Goal: Task Accomplishment & Management: Complete application form

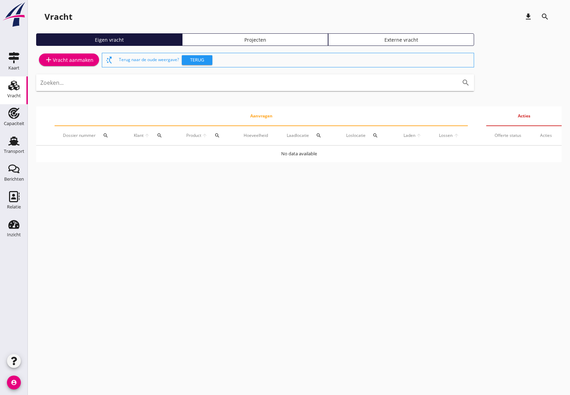
click at [75, 57] on div "add Vracht aanmaken" at bounding box center [68, 60] width 49 height 8
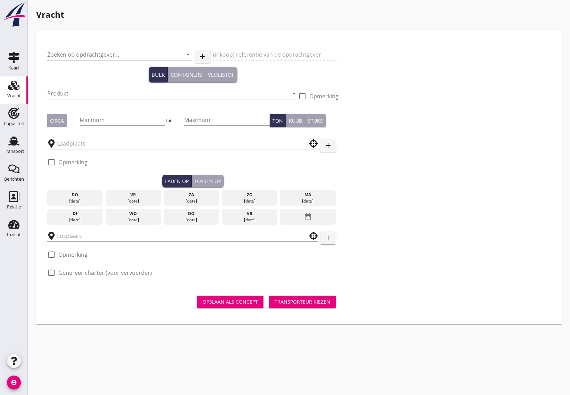
click at [97, 92] on input "Product" at bounding box center [167, 93] width 241 height 11
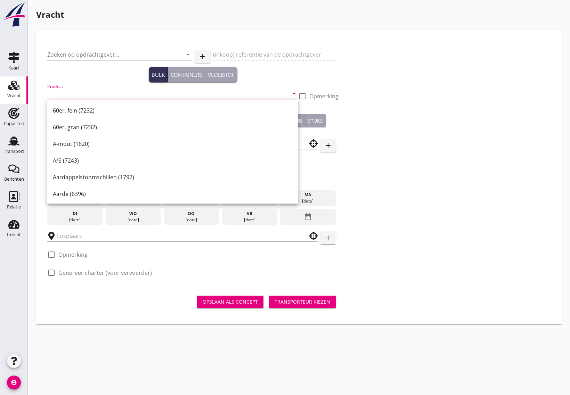
click at [86, 313] on div "Opslaan als concept Transporteur kiezen" at bounding box center [192, 302] width 297 height 22
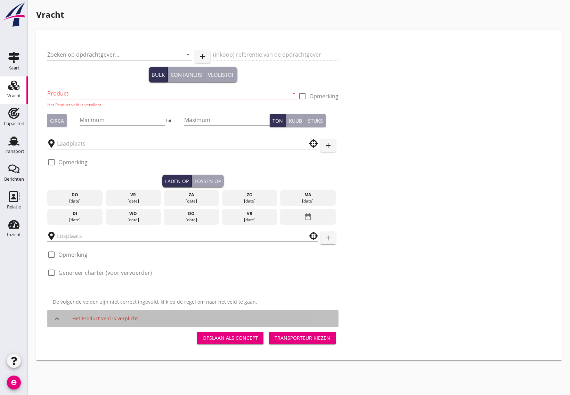
click at [56, 318] on icon "keyboard_arrow_up" at bounding box center [57, 318] width 8 height 8
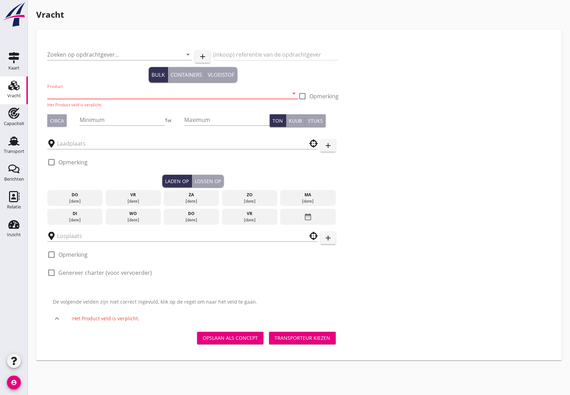
click at [84, 94] on input "Product" at bounding box center [167, 93] width 241 height 11
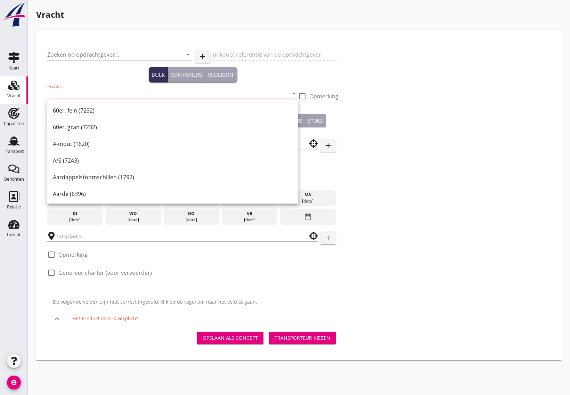
click at [81, 91] on input "Product" at bounding box center [167, 93] width 241 height 11
click at [75, 57] on input "Zoeken op opdrachtgever..." at bounding box center [109, 54] width 125 height 11
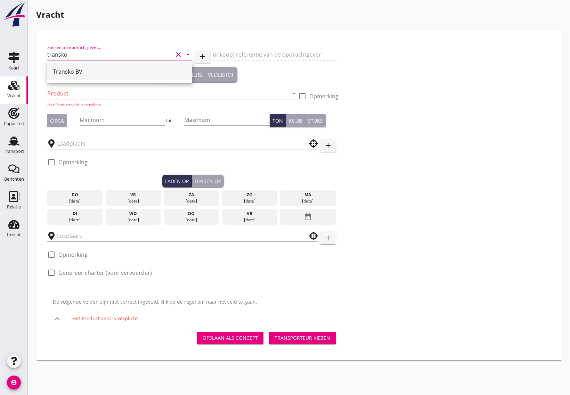
click at [76, 72] on div "Transko BV" at bounding box center [120, 71] width 134 height 8
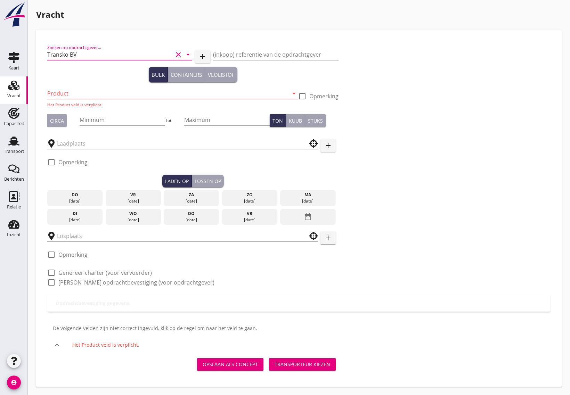
type input "Transko BV"
click at [71, 91] on input "Product" at bounding box center [167, 93] width 241 height 11
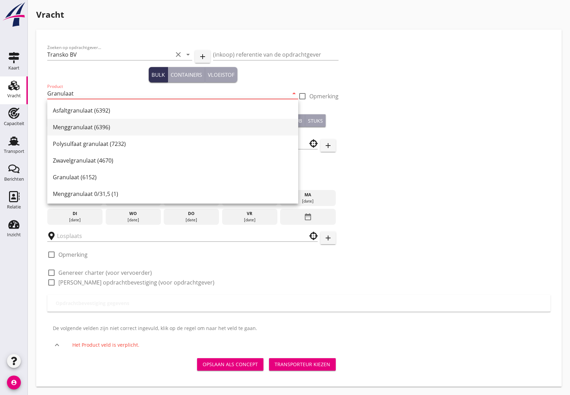
click at [105, 125] on div "Menggranulaat (6396)" at bounding box center [173, 127] width 240 height 8
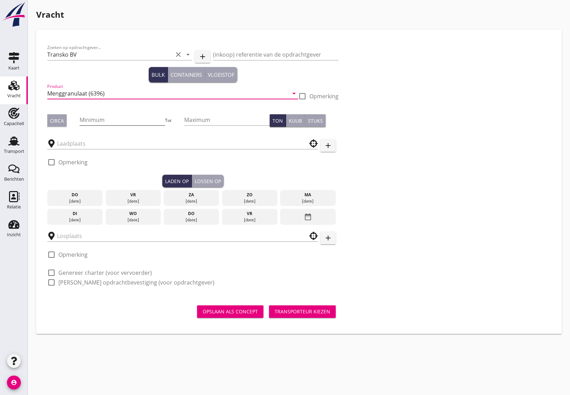
type input "Menggranulaat (6396)"
click at [98, 124] on input "Minimum" at bounding box center [122, 119] width 85 height 11
type input "1400"
click at [51, 120] on button "Circa" at bounding box center [56, 120] width 19 height 13
click at [72, 148] on input "text" at bounding box center [177, 143] width 241 height 11
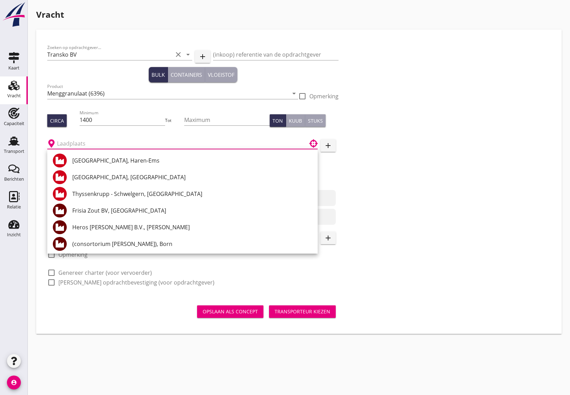
click at [63, 143] on input "text" at bounding box center [177, 143] width 241 height 11
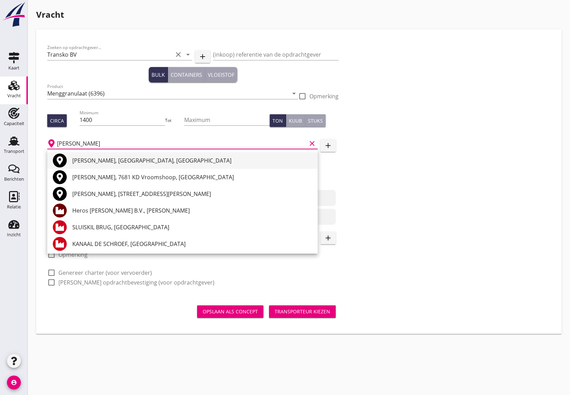
click at [82, 163] on div "[PERSON_NAME], [GEOGRAPHIC_DATA], [GEOGRAPHIC_DATA]" at bounding box center [192, 160] width 240 height 8
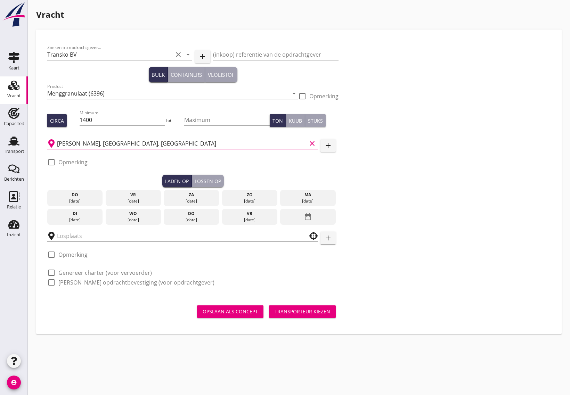
type input "[PERSON_NAME], [GEOGRAPHIC_DATA], [GEOGRAPHIC_DATA]"
click at [51, 157] on div at bounding box center [52, 162] width 12 height 12
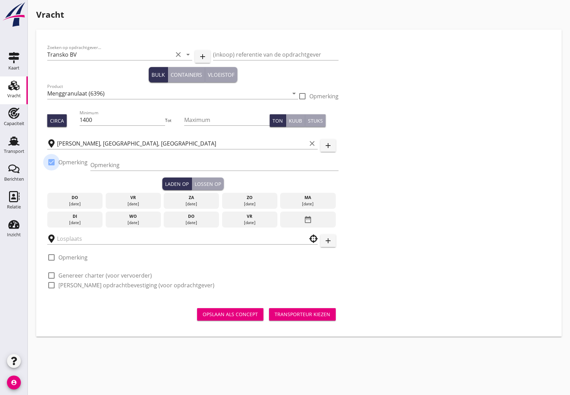
click at [49, 164] on div at bounding box center [52, 162] width 12 height 12
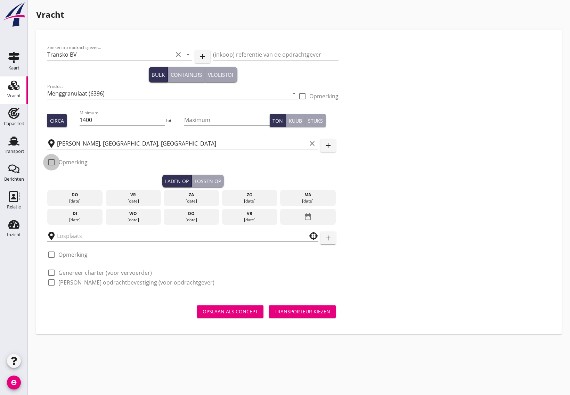
click at [54, 161] on div at bounding box center [52, 162] width 12 height 12
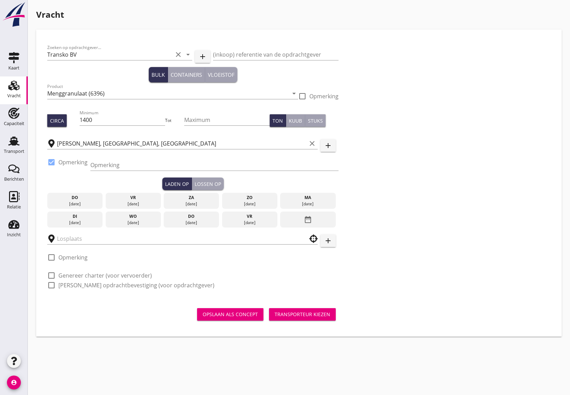
click at [49, 164] on div at bounding box center [52, 162] width 12 height 12
checkbox input "false"
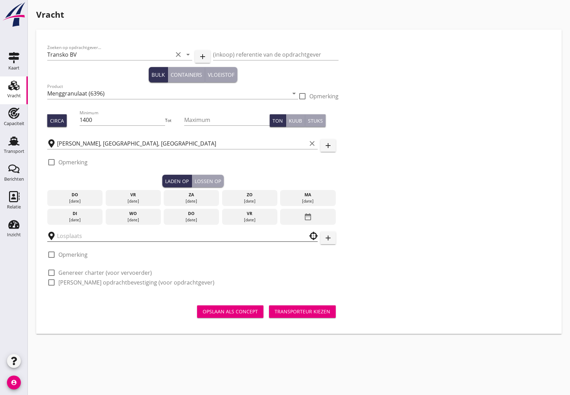
click at [70, 237] on input "text" at bounding box center [177, 235] width 241 height 11
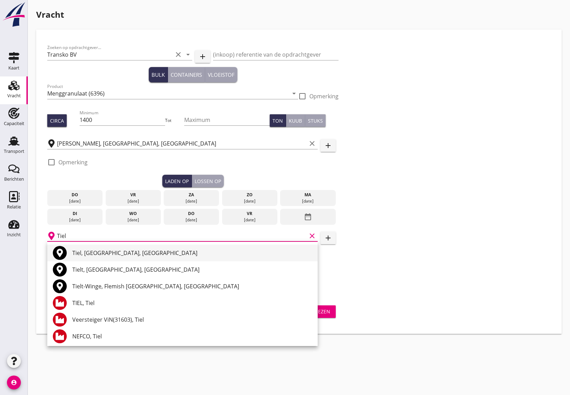
click at [88, 252] on div "Tiel, [GEOGRAPHIC_DATA], [GEOGRAPHIC_DATA]" at bounding box center [192, 253] width 240 height 8
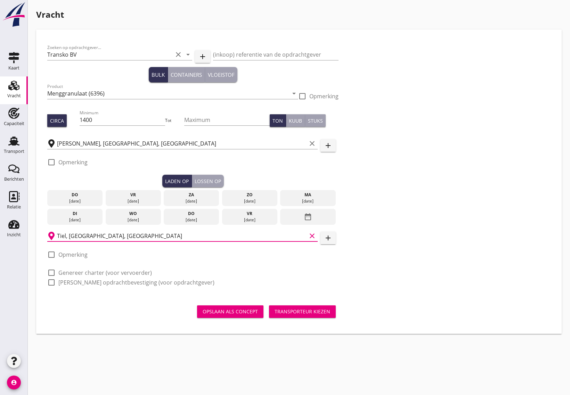
type input "Tiel, [GEOGRAPHIC_DATA], [GEOGRAPHIC_DATA]"
click at [53, 273] on div at bounding box center [52, 273] width 12 height 12
checkbox input "true"
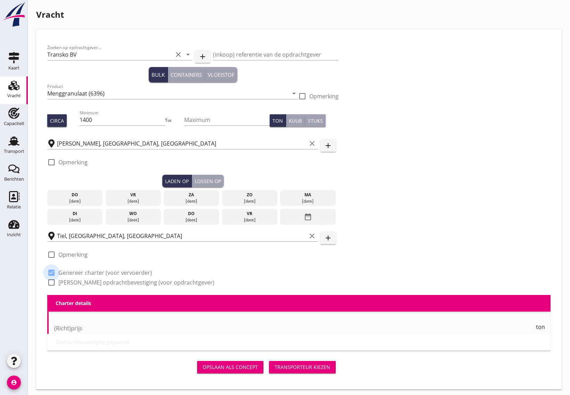
drag, startPoint x: 51, startPoint y: 280, endPoint x: 63, endPoint y: 302, distance: 24.7
click at [51, 280] on div at bounding box center [52, 283] width 12 height 12
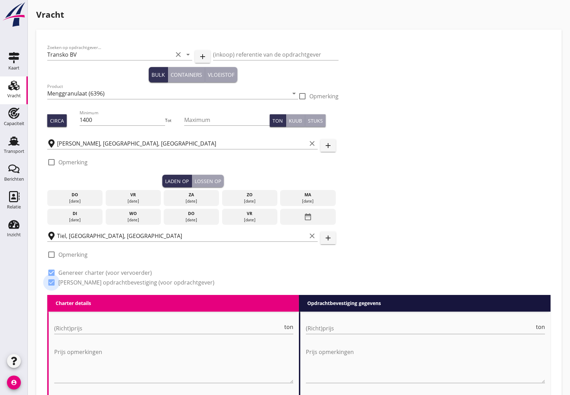
checkbox input "true"
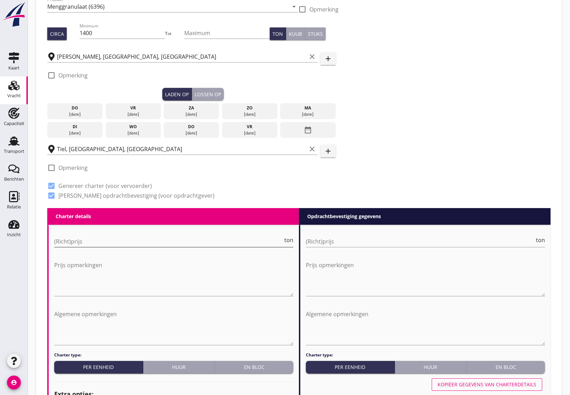
click at [89, 243] on input "(Richt)prijs" at bounding box center [168, 241] width 229 height 11
type input "3.75"
click at [379, 240] on input "(Richt)prijs" at bounding box center [420, 241] width 229 height 11
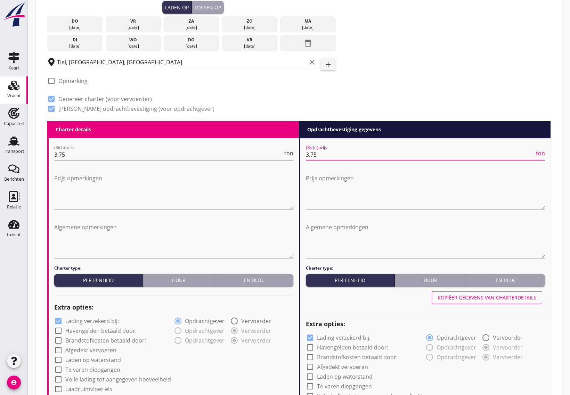
scroll to position [261, 0]
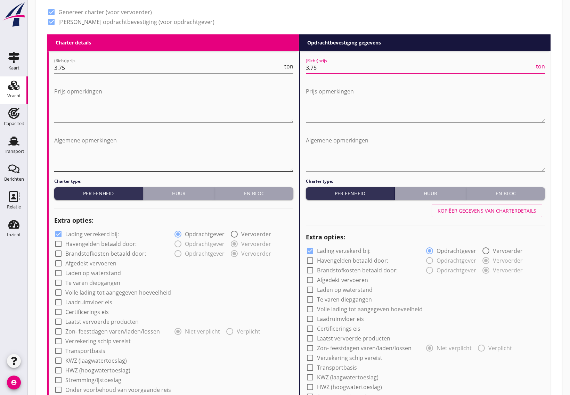
type input "3.75"
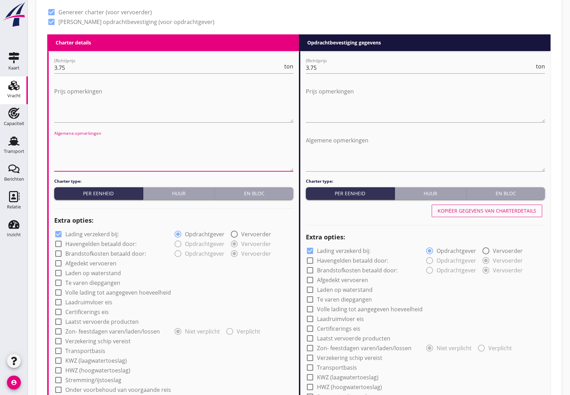
click at [105, 159] on textarea "Algemene opmerkingen" at bounding box center [173, 153] width 239 height 36
click at [70, 98] on textarea "Prijs opmerkingen" at bounding box center [173, 104] width 239 height 36
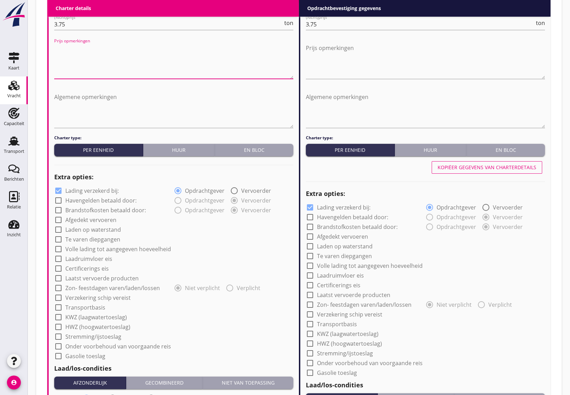
scroll to position [347, 0]
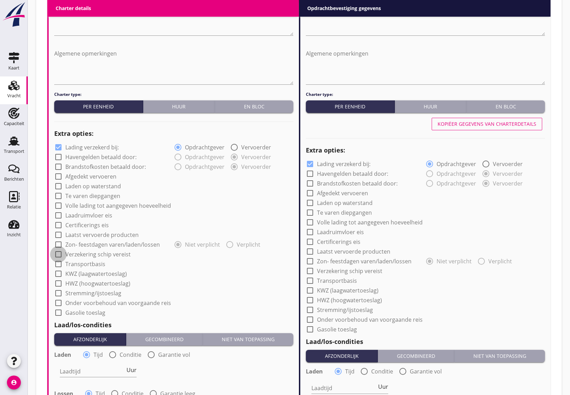
click at [56, 251] on div at bounding box center [58, 254] width 12 height 12
checkbox input "true"
click at [56, 147] on div at bounding box center [58, 147] width 12 height 12
checkbox input "false"
click at [309, 271] on div at bounding box center [310, 271] width 12 height 12
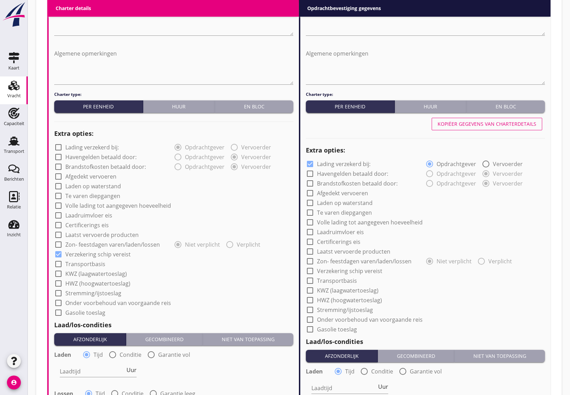
checkbox input "true"
click at [308, 164] on div at bounding box center [310, 164] width 12 height 12
checkbox input "false"
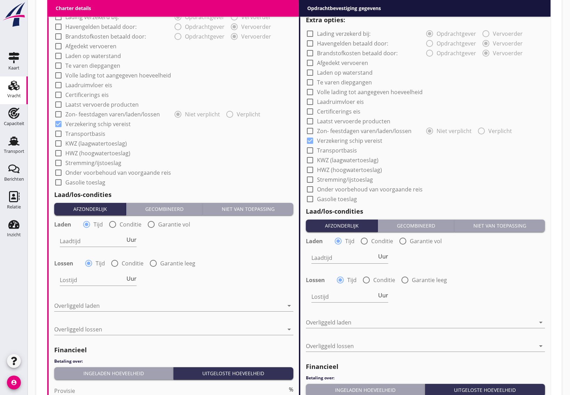
scroll to position [564, 0]
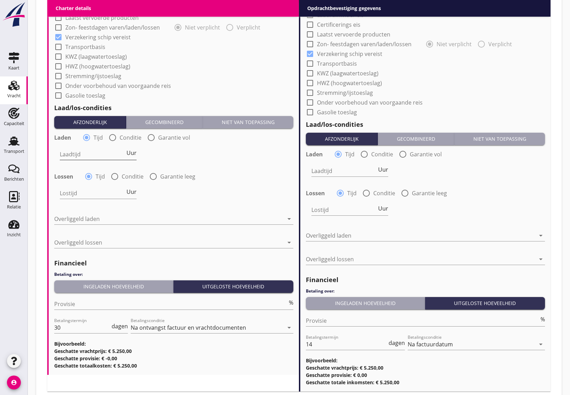
click at [90, 159] on div "Laadtijd Uur" at bounding box center [98, 154] width 77 height 11
type input "24"
click at [90, 188] on input "Lostijd" at bounding box center [92, 193] width 65 height 11
type input "24"
click at [332, 174] on input "Laadtijd" at bounding box center [343, 170] width 65 height 11
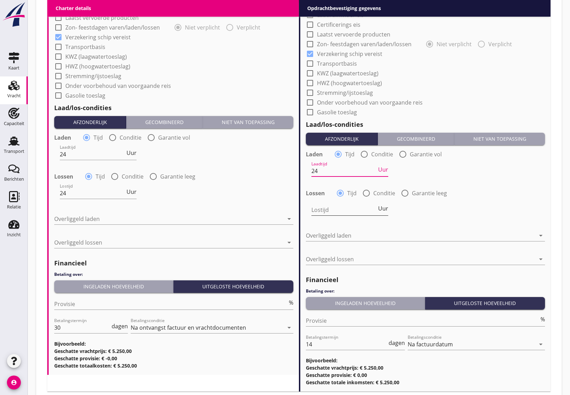
type input "24"
click at [324, 211] on input "Lostijd" at bounding box center [343, 209] width 65 height 11
type input "24"
click at [133, 217] on div at bounding box center [168, 218] width 229 height 11
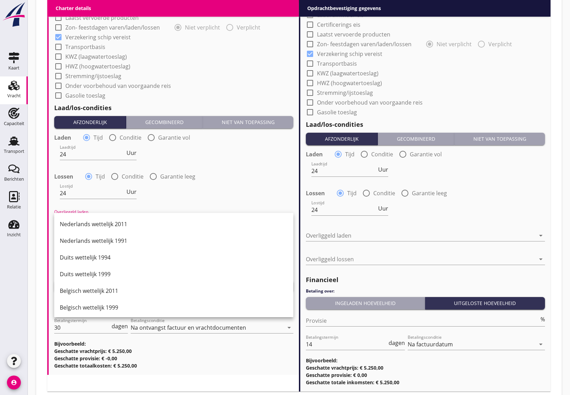
click at [130, 216] on div "Nederlands wettelijk 2011" at bounding box center [174, 224] width 228 height 17
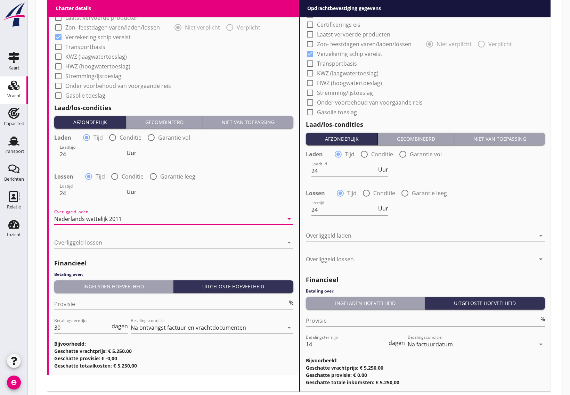
click at [128, 243] on div at bounding box center [168, 242] width 229 height 11
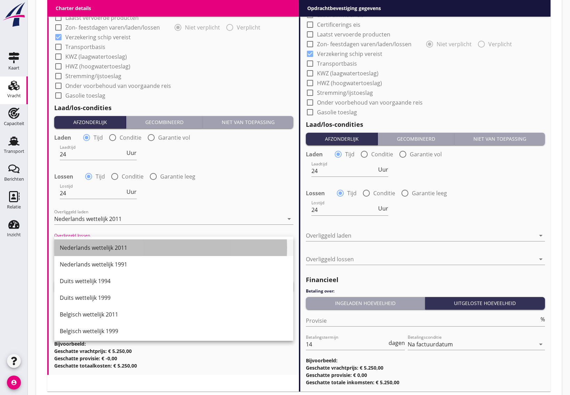
click at [124, 249] on div "Nederlands wettelijk 2011" at bounding box center [174, 248] width 228 height 8
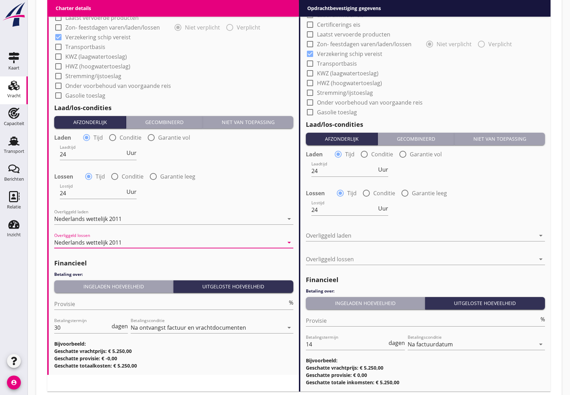
click at [351, 229] on div "Overliggeld laden arrow_drop_down" at bounding box center [425, 237] width 239 height 22
click at [351, 235] on div at bounding box center [420, 235] width 229 height 11
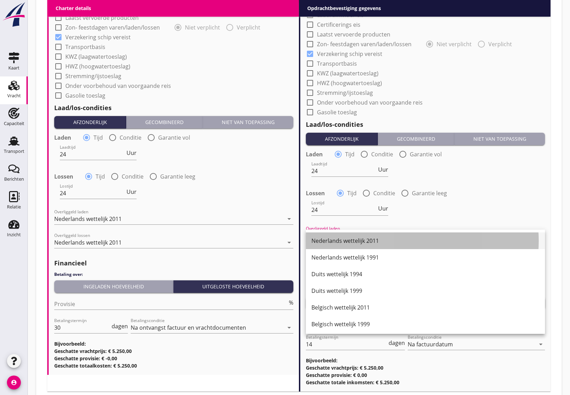
click at [352, 239] on div "Nederlands wettelijk 2011" at bounding box center [425, 241] width 228 height 8
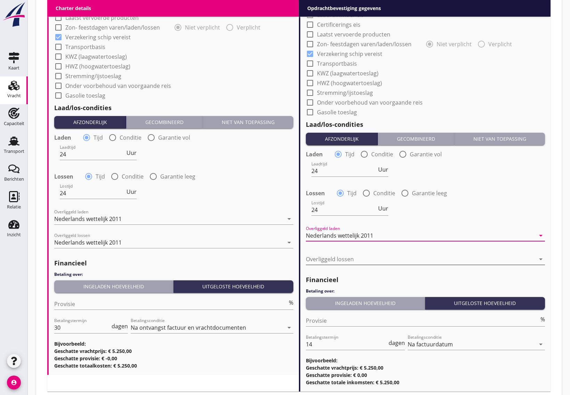
click at [357, 261] on div at bounding box center [420, 259] width 229 height 11
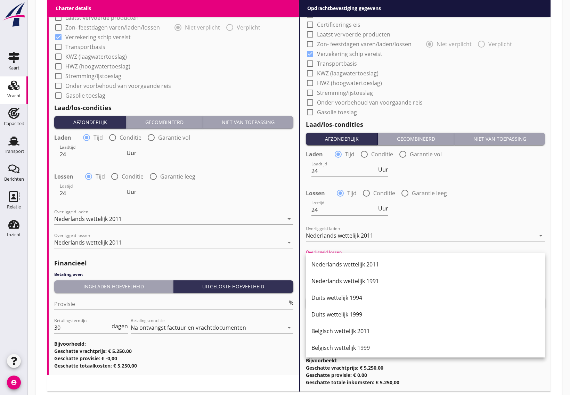
click at [357, 251] on div "Overliggeld lossen arrow_drop_down" at bounding box center [425, 260] width 239 height 22
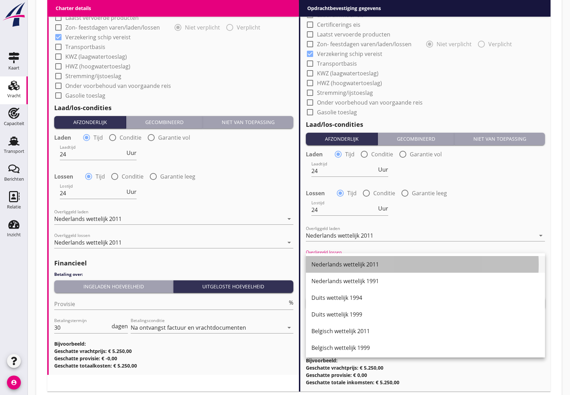
click at [357, 266] on div "Nederlands wettelijk 2011" at bounding box center [425, 264] width 228 height 8
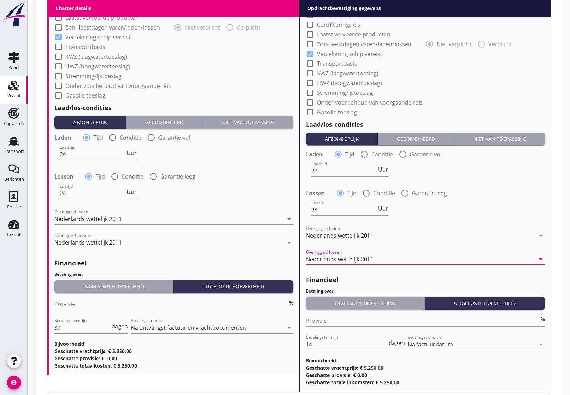
scroll to position [607, 0]
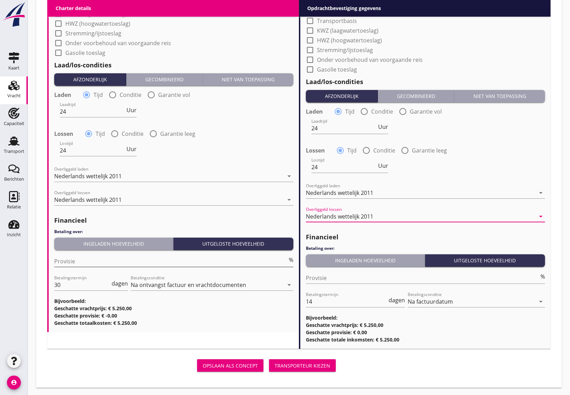
click at [73, 260] on input "Provisie" at bounding box center [170, 261] width 233 height 11
type input "5"
click at [71, 286] on input "30" at bounding box center [82, 284] width 56 height 11
type input "3"
type input "14"
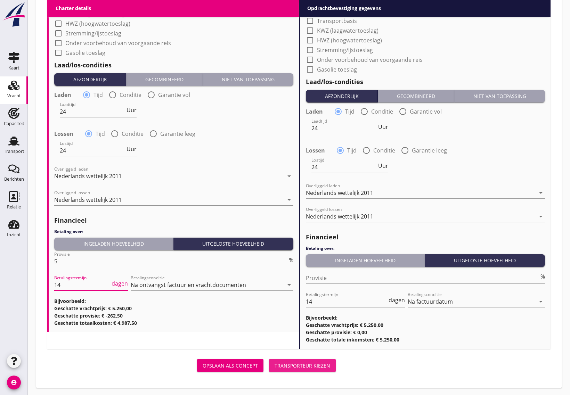
click at [306, 365] on div "Transporteur kiezen" at bounding box center [302, 365] width 56 height 7
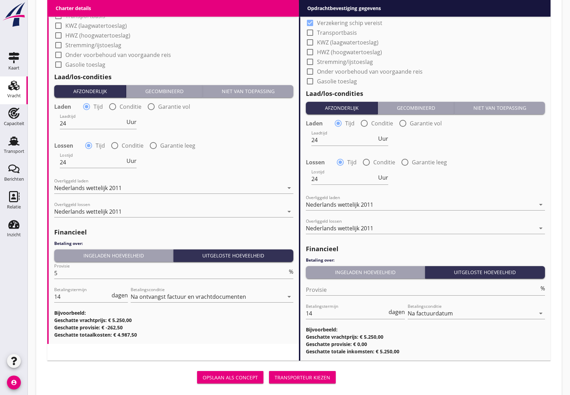
scroll to position [619, 0]
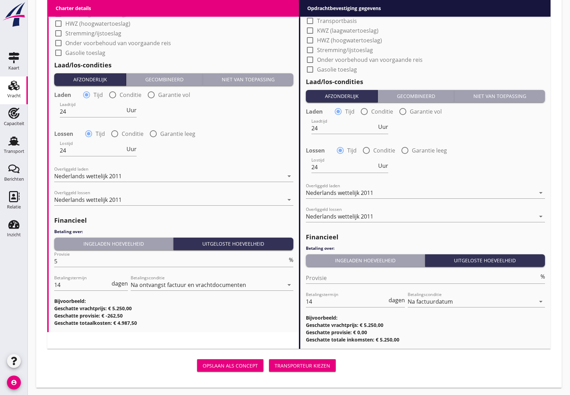
click at [303, 365] on div "Transporteur kiezen" at bounding box center [302, 365] width 56 height 7
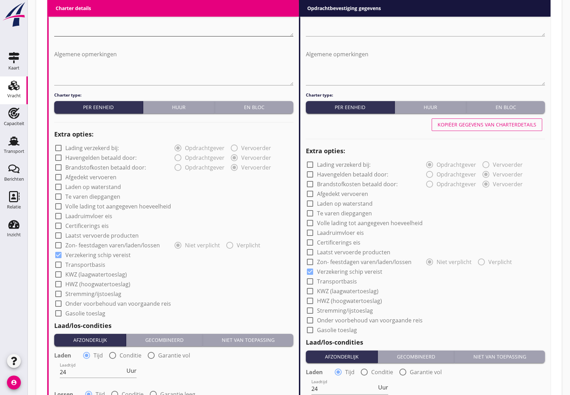
scroll to position [98, 0]
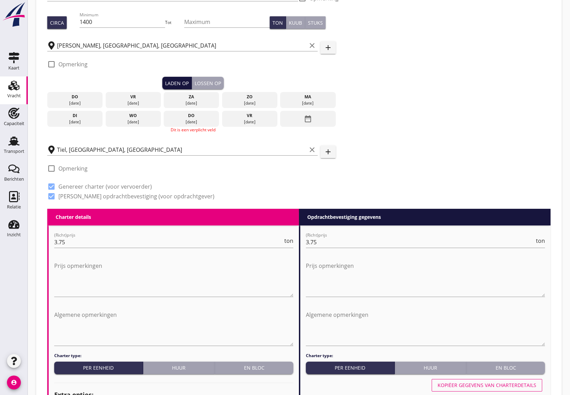
click at [171, 81] on div "Laden op" at bounding box center [177, 83] width 24 height 7
click at [322, 121] on div "date_range" at bounding box center [307, 119] width 55 height 16
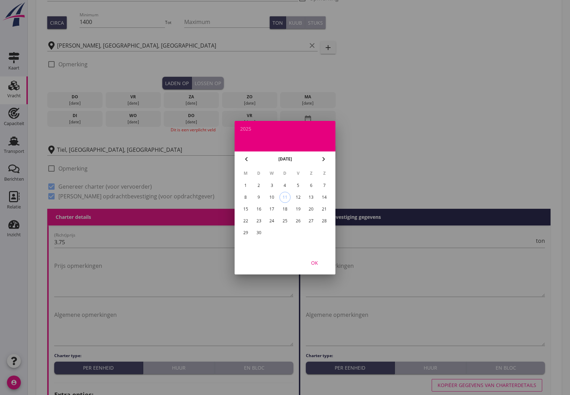
click at [272, 194] on div "10" at bounding box center [271, 197] width 11 height 11
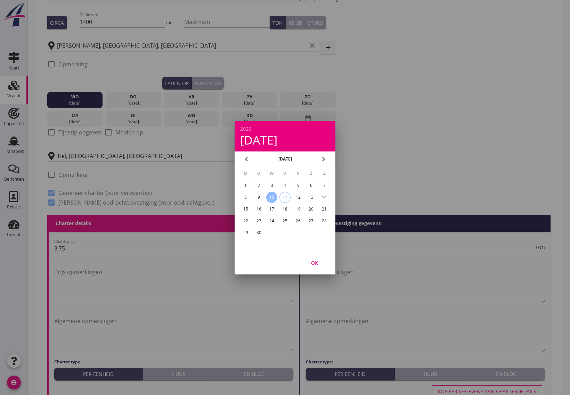
click at [381, 170] on div at bounding box center [285, 197] width 570 height 395
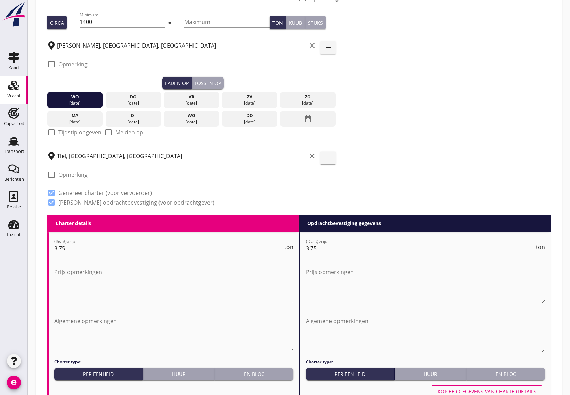
click at [214, 81] on div "Lossen op" at bounding box center [208, 83] width 26 height 7
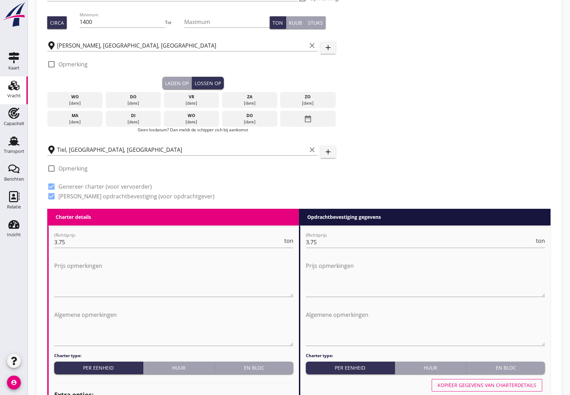
click at [91, 96] on div "wo" at bounding box center [75, 97] width 52 height 6
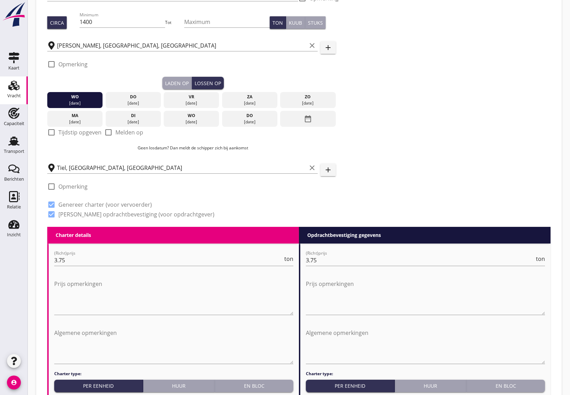
click at [185, 77] on button "Laden op" at bounding box center [177, 83] width 30 height 13
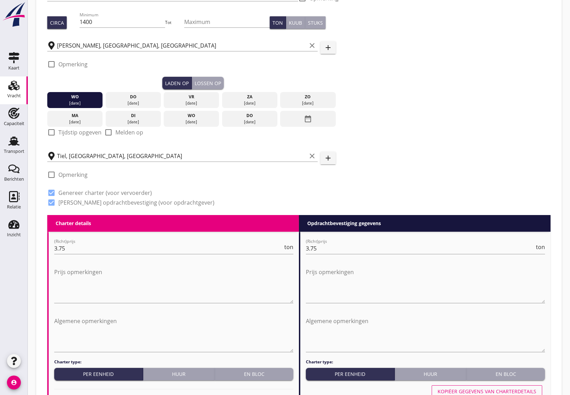
click at [322, 122] on div "date_range" at bounding box center [307, 119] width 55 height 16
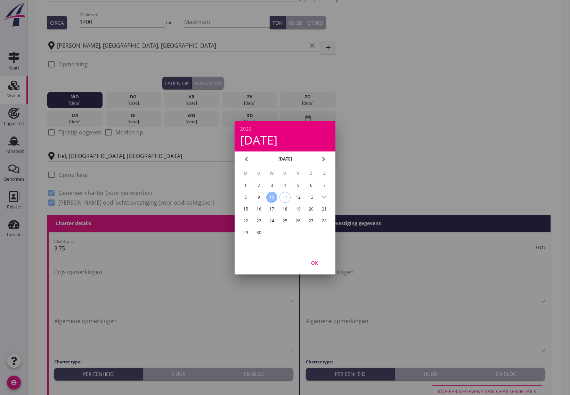
click at [257, 196] on div "9" at bounding box center [258, 197] width 11 height 11
click at [320, 263] on div "OK" at bounding box center [314, 262] width 19 height 7
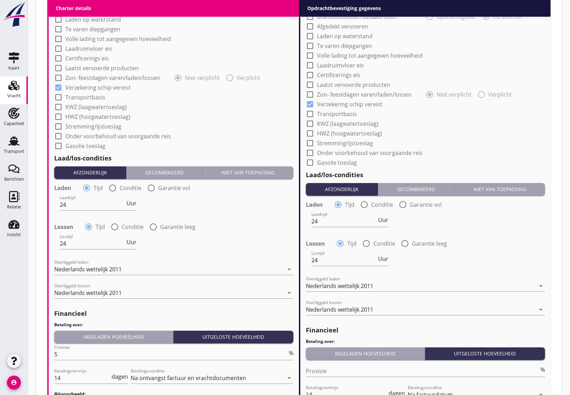
scroll to position [626, 0]
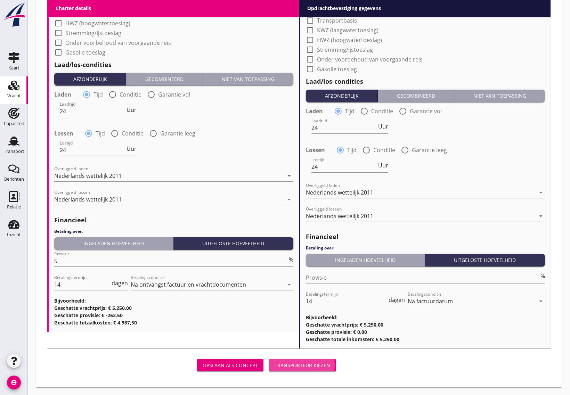
click at [303, 362] on div "Transporteur kiezen" at bounding box center [302, 365] width 56 height 7
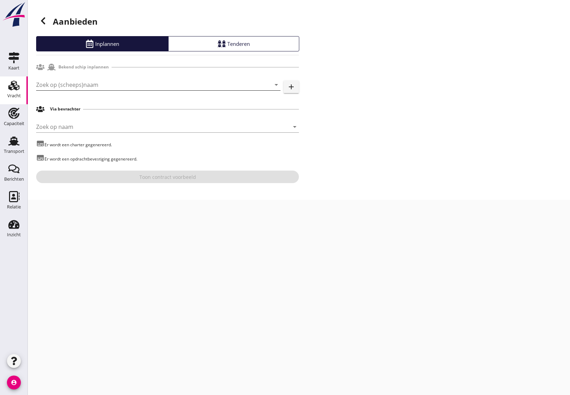
click at [96, 88] on input "Zoek op (scheeps)naam" at bounding box center [148, 84] width 225 height 11
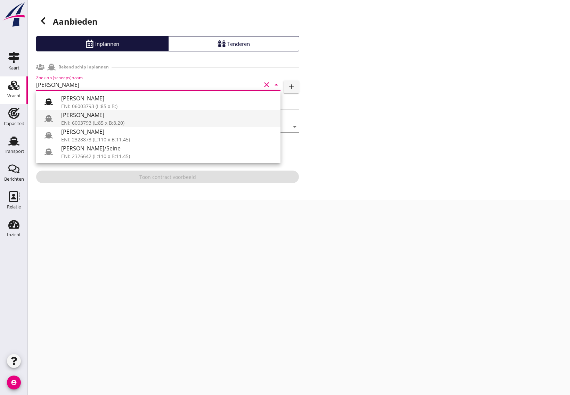
click at [107, 115] on div "[PERSON_NAME]" at bounding box center [168, 115] width 214 height 8
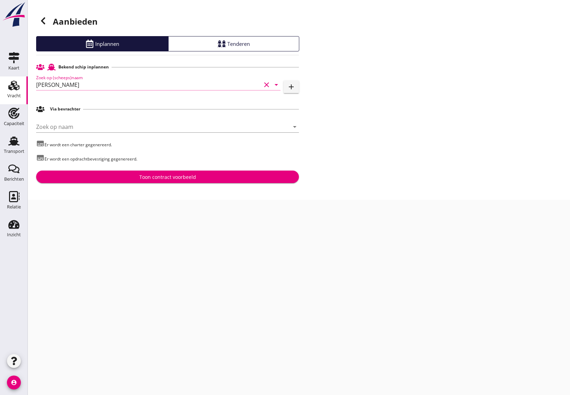
type input "[PERSON_NAME]"
click at [87, 175] on div "Toon contract voorbeeld" at bounding box center [168, 176] width 252 height 7
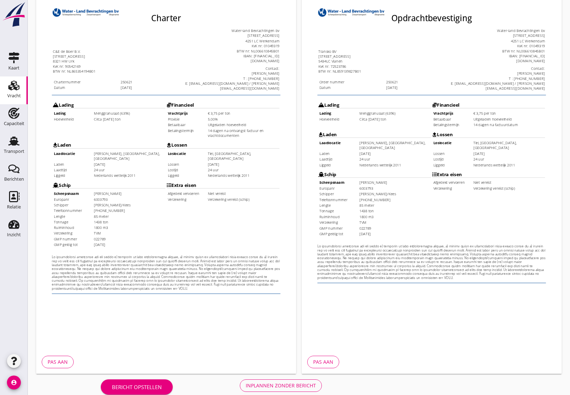
scroll to position [97, 0]
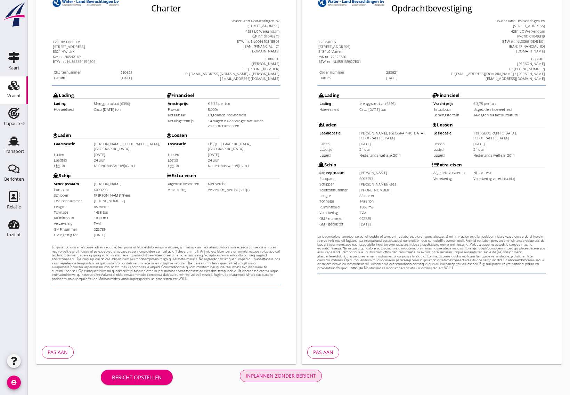
click at [266, 370] on button "Inplannen zonder bericht" at bounding box center [281, 376] width 82 height 13
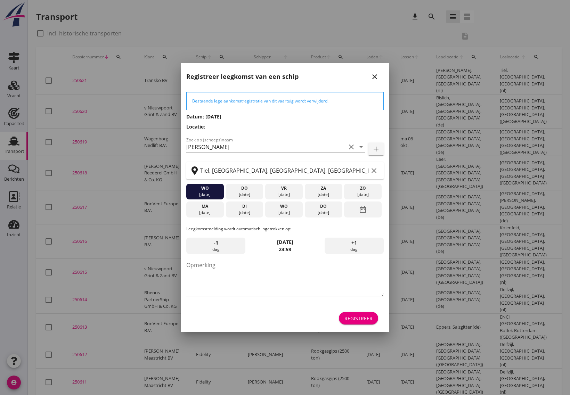
click at [360, 319] on div "Registreer" at bounding box center [358, 318] width 28 height 7
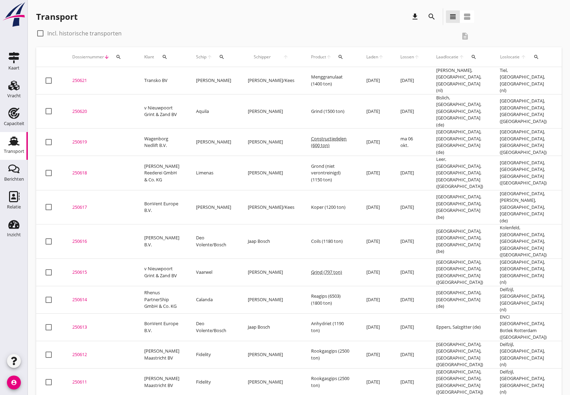
click at [77, 77] on div "250621" at bounding box center [99, 80] width 55 height 7
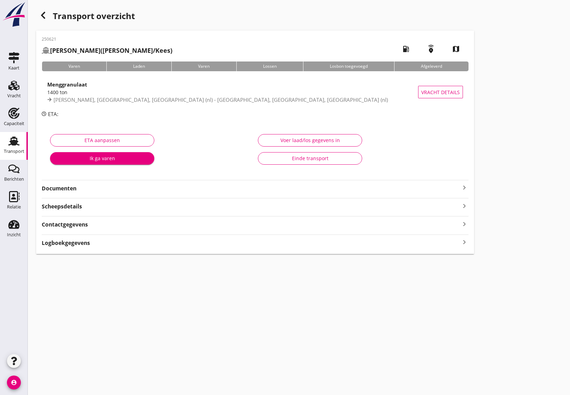
click at [82, 191] on strong "Documenten" at bounding box center [251, 188] width 418 height 8
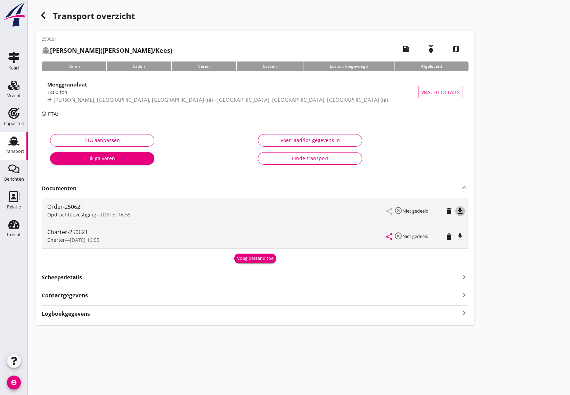
click at [462, 213] on icon "file_download" at bounding box center [460, 211] width 8 height 8
click at [457, 235] on icon "file_download" at bounding box center [460, 236] width 8 height 8
